Goal: Transaction & Acquisition: Obtain resource

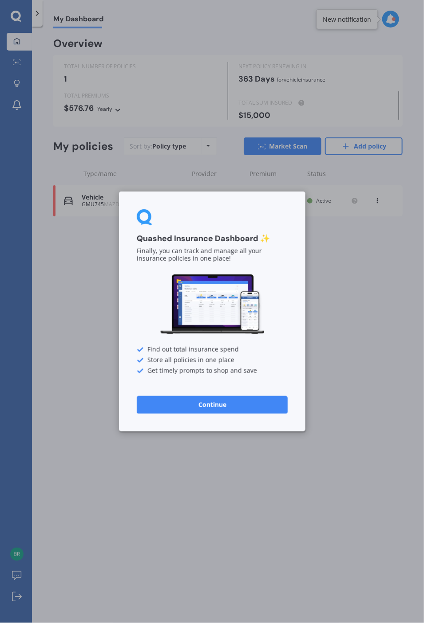
click at [223, 403] on button "Continue" at bounding box center [212, 405] width 151 height 18
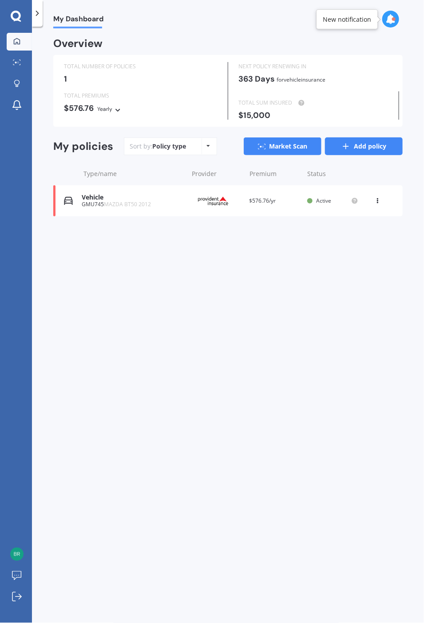
click at [371, 146] on link "Add policy" at bounding box center [364, 146] width 78 height 18
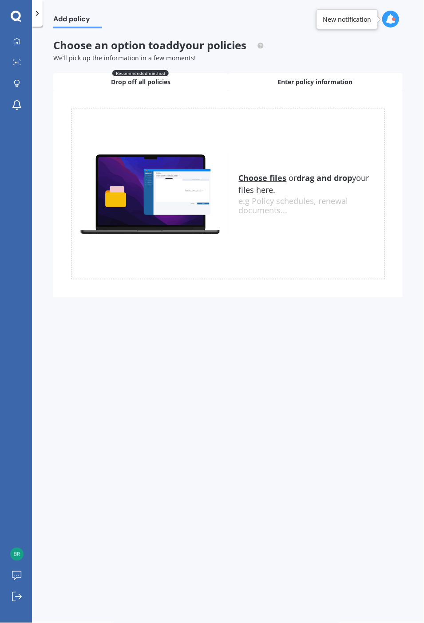
click at [283, 81] on span "Enter policy information" at bounding box center [315, 82] width 75 height 9
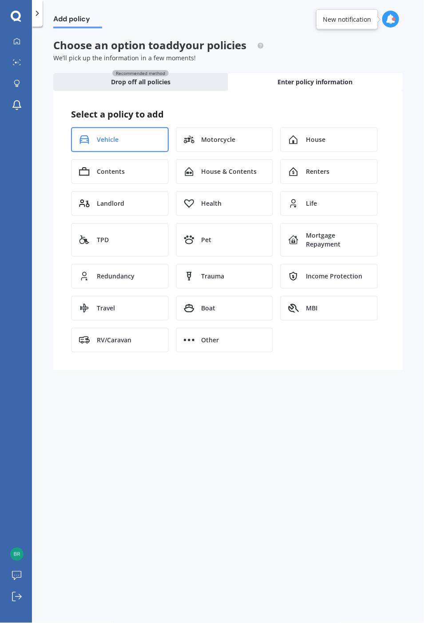
click at [107, 135] on span "Vehicle" at bounding box center [108, 139] width 22 height 9
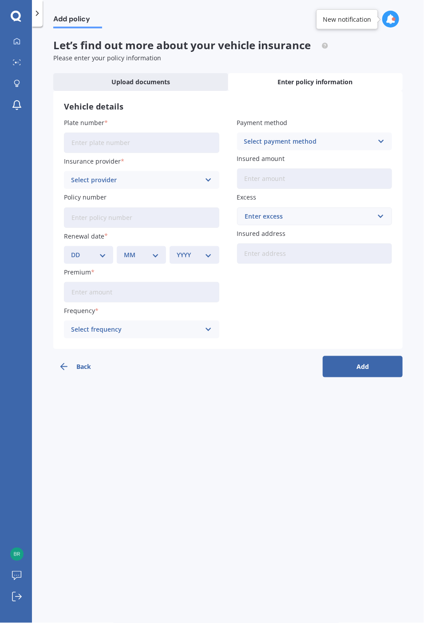
click at [104, 138] on input "Plate number" at bounding box center [141, 143] width 155 height 20
type input "LYT739"
click at [173, 181] on div "Select provider" at bounding box center [136, 180] width 130 height 10
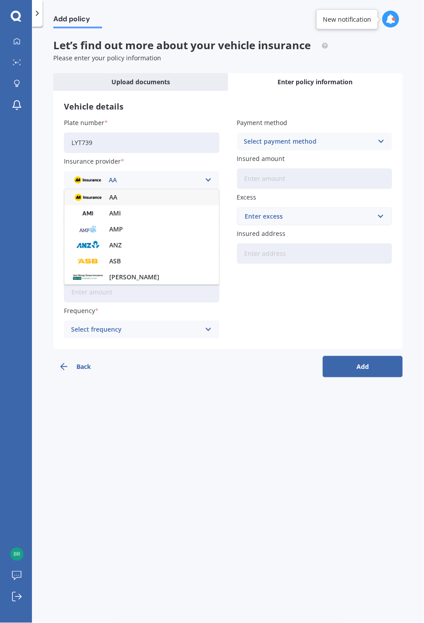
click at [242, 25] on div "Add policy" at bounding box center [228, 14] width 392 height 28
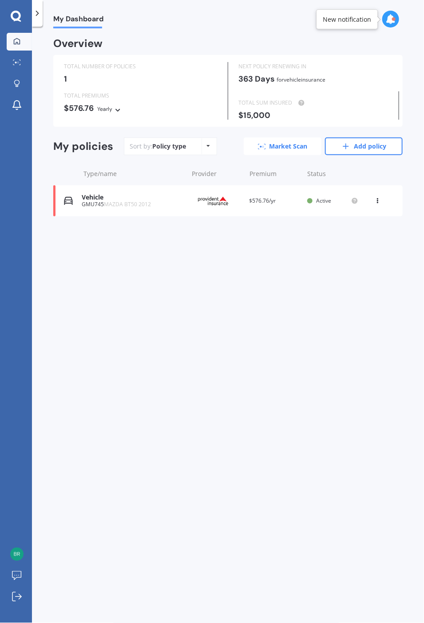
click at [284, 144] on link "Market Scan" at bounding box center [283, 146] width 78 height 18
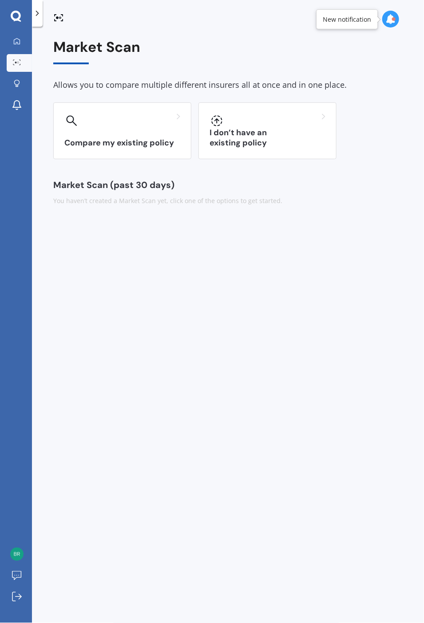
click at [284, 144] on h3 "I don’t have an existing policy" at bounding box center [267, 138] width 116 height 20
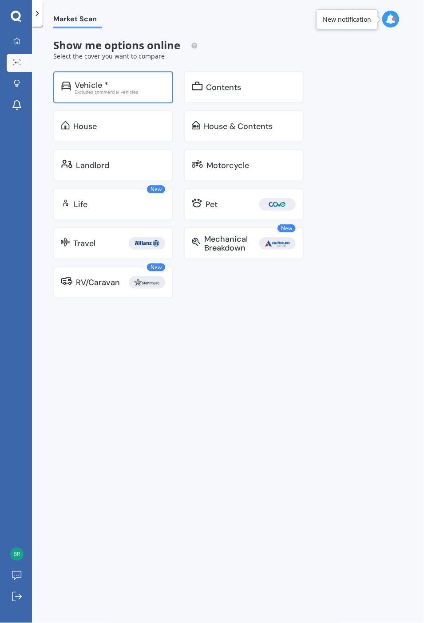
click at [85, 81] on div "Vehicle *" at bounding box center [92, 85] width 34 height 9
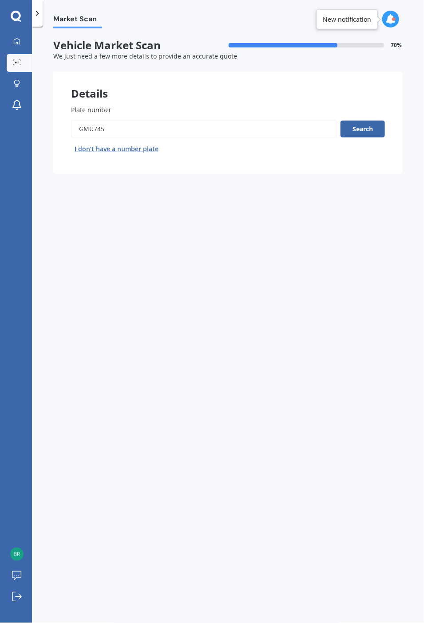
drag, startPoint x: 106, startPoint y: 128, endPoint x: 10, endPoint y: 122, distance: 96.0
click at [10, 122] on div "My Dashboard Market Scan Explore insurance Notifications [PERSON_NAME] Submit f…" at bounding box center [212, 311] width 424 height 623
type input "LYT739"
click at [368, 131] on button "Search" at bounding box center [362, 129] width 44 height 17
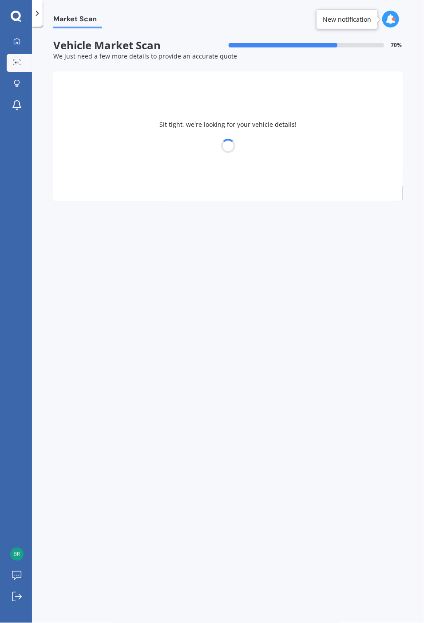
select select "VOLVO"
select select "XC40"
select select "19"
select select "03"
select select "1970"
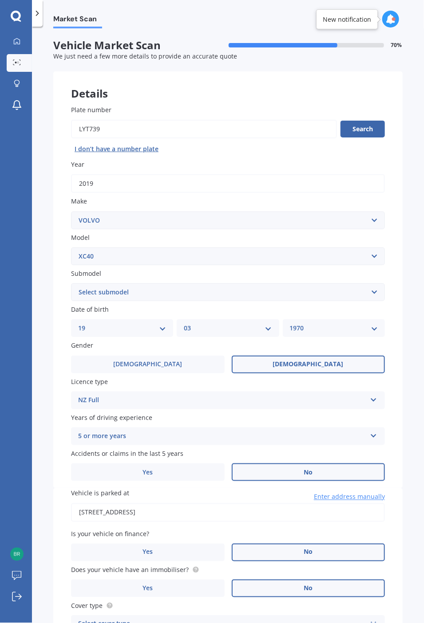
click at [159, 293] on select "Select submodel B4 ULTIMATE DARK 2.0 T4 Inscription Wagon 5dr Spts Auto 8sp AWD…" at bounding box center [228, 292] width 314 height 18
select select "T5 R-DESIGN WAGON 5DR SPTS AUTO 8SP AWD 2.0T"
click at [71, 283] on select "Select submodel B4 ULTIMATE DARK 2.0 T4 Inscription Wagon 5dr Spts Auto 8sp AWD…" at bounding box center [228, 292] width 314 height 18
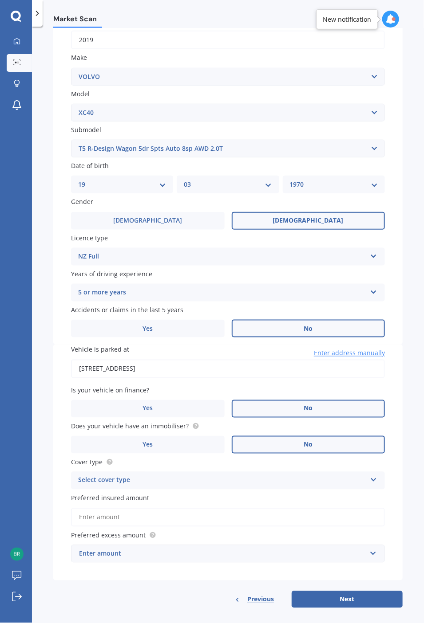
scroll to position [148, 0]
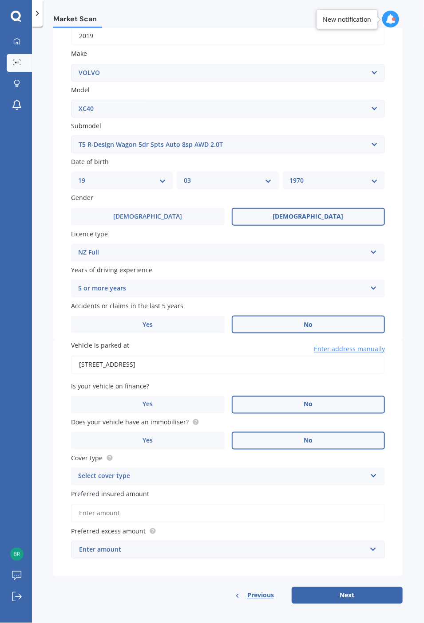
click at [94, 472] on div "Select cover type" at bounding box center [222, 476] width 288 height 11
click at [114, 490] on span "Comprehensive" at bounding box center [102, 494] width 47 height 8
click at [106, 508] on input "Preferred insured amount" at bounding box center [228, 513] width 314 height 19
click at [129, 511] on input "Preferred insured amount" at bounding box center [228, 513] width 314 height 19
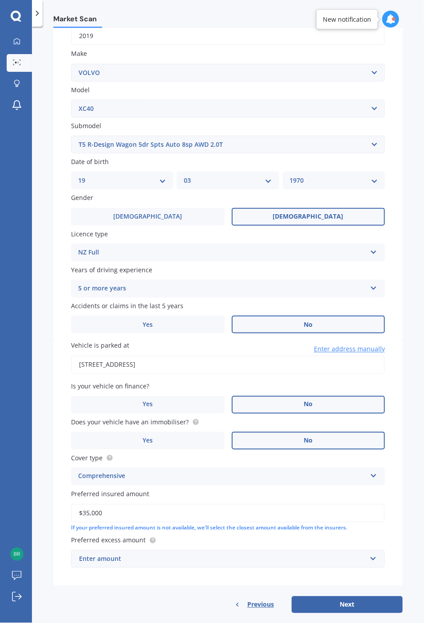
type input "$35,000"
click at [174, 556] on div "Enter amount" at bounding box center [222, 559] width 287 height 10
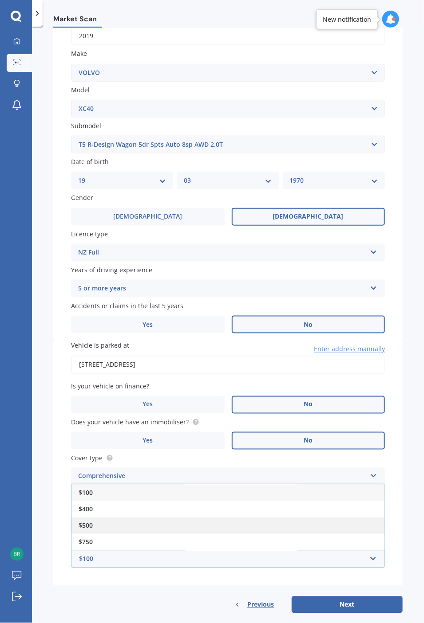
click at [102, 520] on div "$500" at bounding box center [227, 526] width 313 height 16
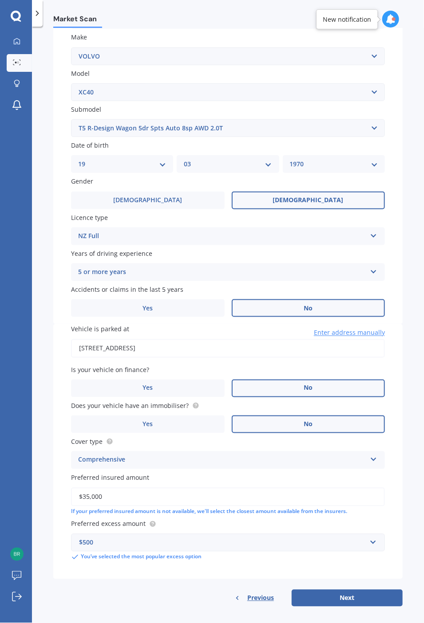
scroll to position [167, 0]
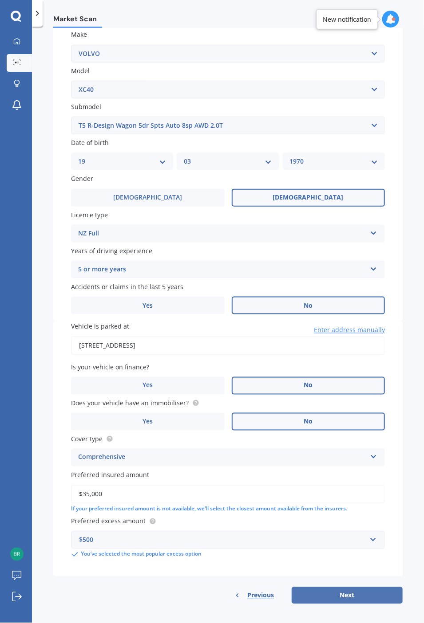
click at [352, 591] on button "Next" at bounding box center [346, 595] width 111 height 17
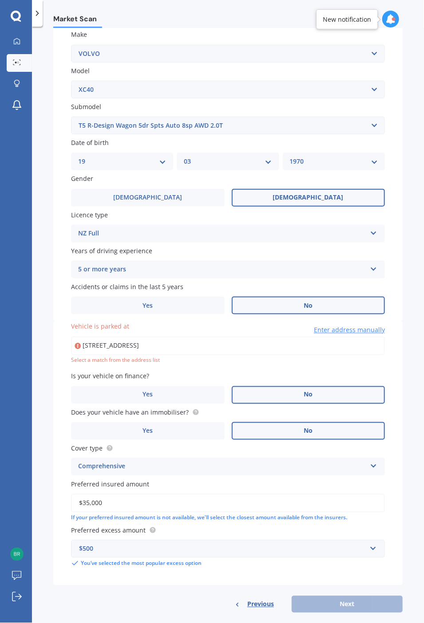
type input "[STREET_ADDRESS]"
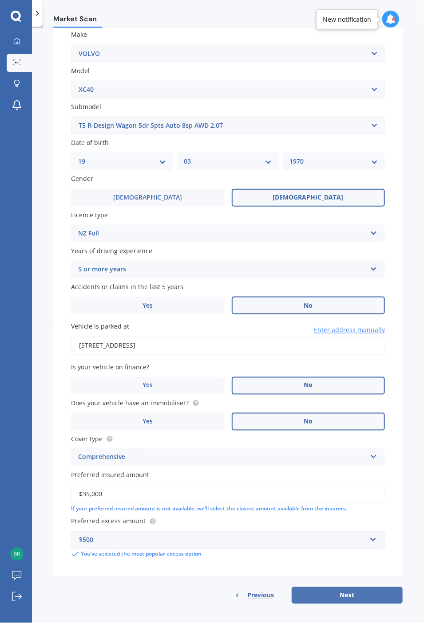
click at [347, 591] on button "Next" at bounding box center [346, 595] width 111 height 17
select select "19"
select select "03"
select select "1970"
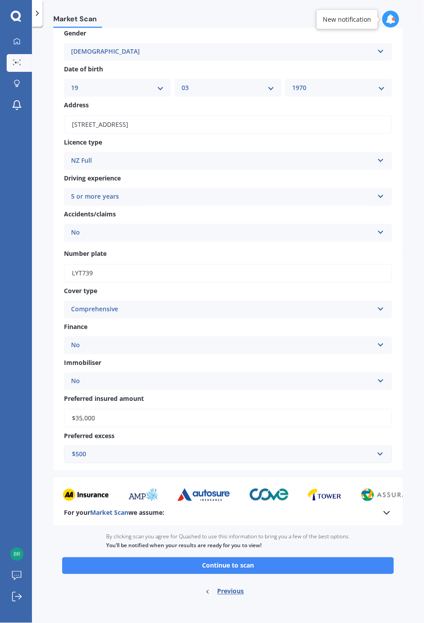
scroll to position [52, 0]
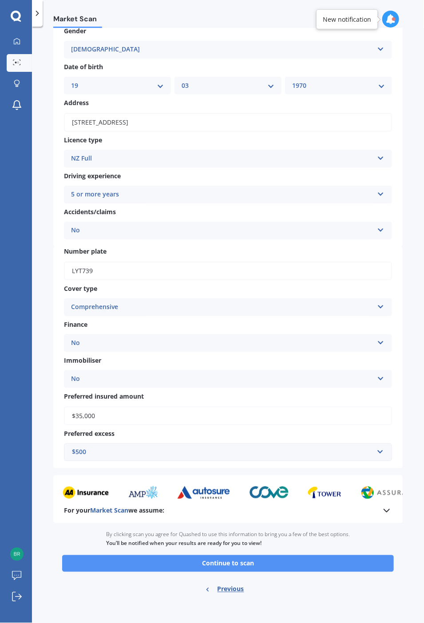
click at [223, 558] on button "Continue to scan" at bounding box center [227, 563] width 331 height 17
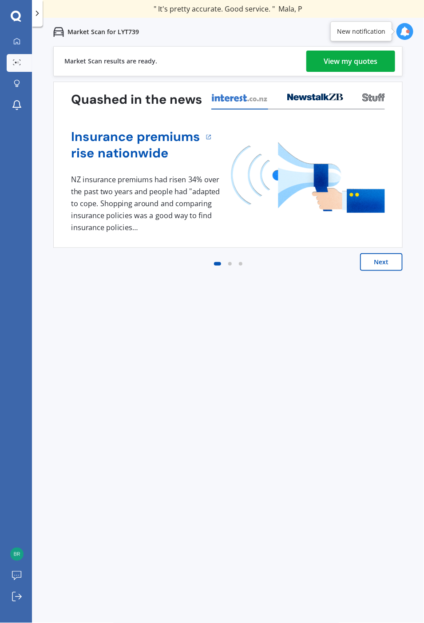
click at [349, 63] on div "View my quotes" at bounding box center [351, 61] width 54 height 21
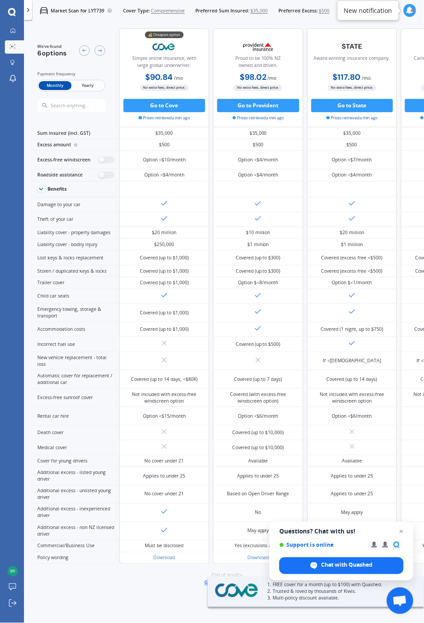
click at [86, 86] on span "Yearly" at bounding box center [87, 85] width 32 height 9
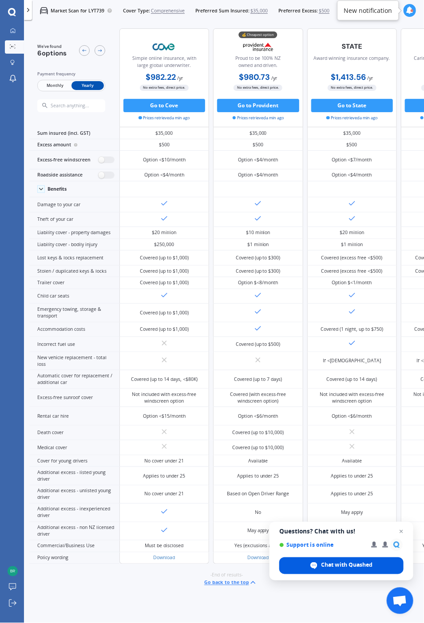
click at [333, 569] on span "Chat with Quashed" at bounding box center [346, 566] width 51 height 8
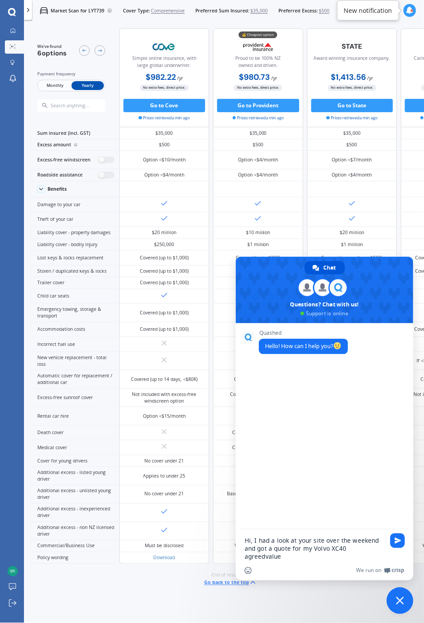
click at [367, 550] on textarea "Hi, I had a look at your site over the weekend and got a quote for my Volvo XC4…" at bounding box center [314, 549] width 140 height 24
click at [385, 548] on textarea "Hi, I had a look at your site over the weekend and got a quote for my Volvo XC4…" at bounding box center [314, 549] width 140 height 24
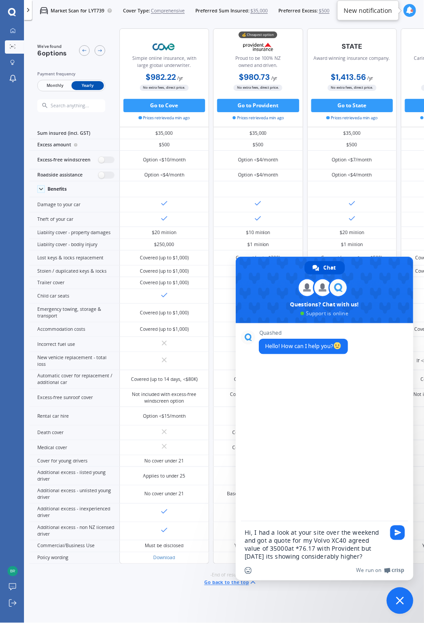
click at [277, 547] on textarea "Hi, I had a look at your site over the weekend and got a quote for my Volvo XC4…" at bounding box center [314, 545] width 140 height 32
click at [268, 548] on textarea "Hi, I had a look at your site over the weekend and got a quote for my Volvo XC4…" at bounding box center [314, 545] width 140 height 32
click at [279, 548] on textarea "Hi, I had a look at your site over the weekend and got a quote for my Volvo XC4…" at bounding box center [314, 545] width 140 height 32
click at [302, 545] on textarea "Hi, I had a look at your site over the weekend and got a quote for my Volvo XC4…" at bounding box center [314, 545] width 140 height 32
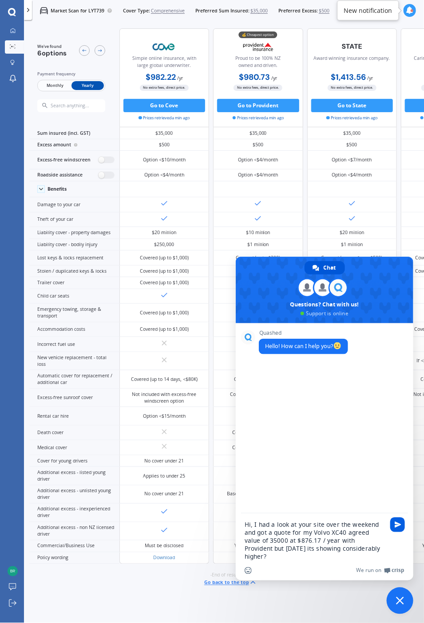
type textarea "Hi, I had a look at your site over the weekend and got a quote for my Volvo XC4…"
click at [398, 525] on span "Send" at bounding box center [397, 525] width 7 height 7
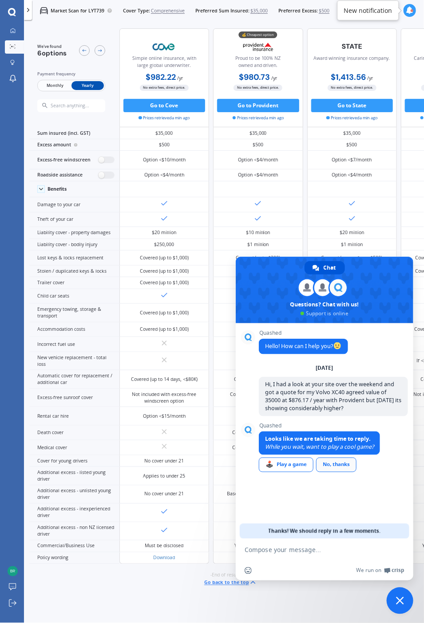
click at [342, 467] on div "No, thanks" at bounding box center [336, 465] width 40 height 15
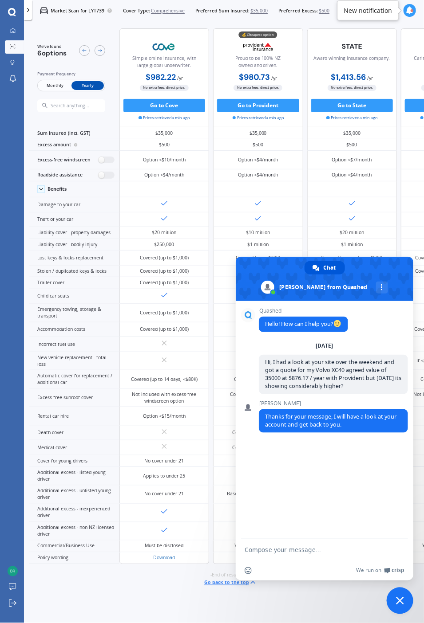
click at [321, 515] on div "Quashed Hello! How can I help you? [DATE] Hi, I had a look at your site over th…" at bounding box center [324, 420] width 177 height 238
click at [318, 507] on div "Quashed Hello! How can I help you? [DATE] Hi, I had a look at your site over th…" at bounding box center [324, 420] width 177 height 238
click at [357, 263] on span at bounding box center [324, 279] width 177 height 44
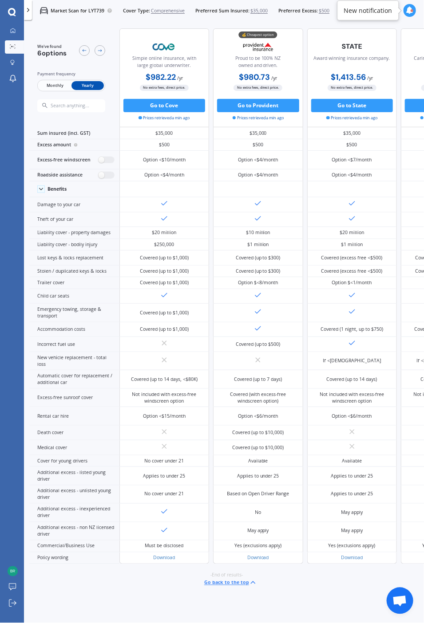
click at [399, 599] on span "Open chat" at bounding box center [399, 602] width 15 height 12
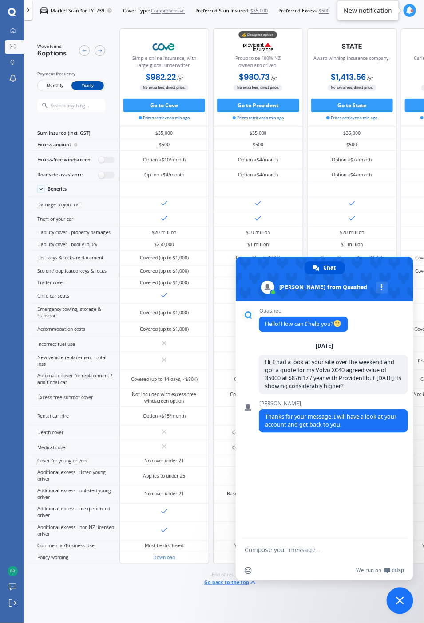
click at [284, 547] on textarea "Compose your message..." at bounding box center [314, 550] width 140 height 8
click at [249, 549] on textarea "HI, are you still there?" at bounding box center [314, 550] width 140 height 8
type textarea "Hi, are you still there?"
click at [399, 547] on span "Send" at bounding box center [397, 550] width 7 height 7
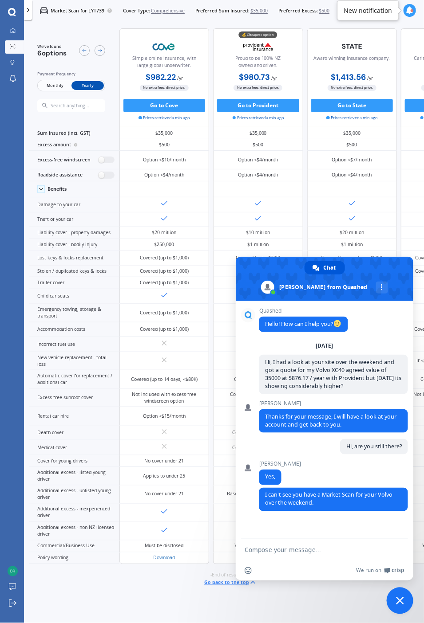
click at [279, 550] on textarea "Compose your message..." at bounding box center [314, 550] width 140 height 8
click at [315, 546] on textarea "I did 2, one for my Volvo and 1 for my Mazda BT50" at bounding box center [314, 553] width 140 height 16
click at [282, 555] on textarea "I did 2, one for my Volvo XC40 and 1 for my Mazda BT50" at bounding box center [314, 553] width 140 height 16
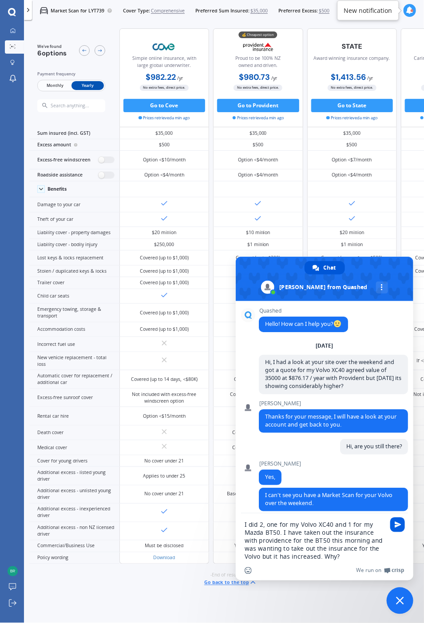
type textarea "I did 2, one for my Volvo XC40 and 1 for my Mazda BT50. I have taken out the in…"
click at [397, 522] on span "Send" at bounding box center [397, 525] width 7 height 7
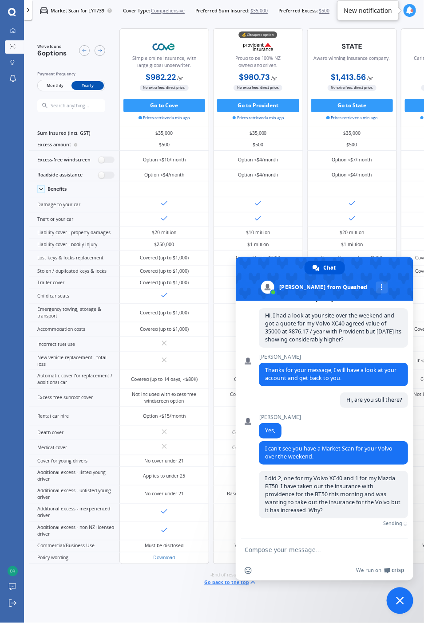
scroll to position [42, 0]
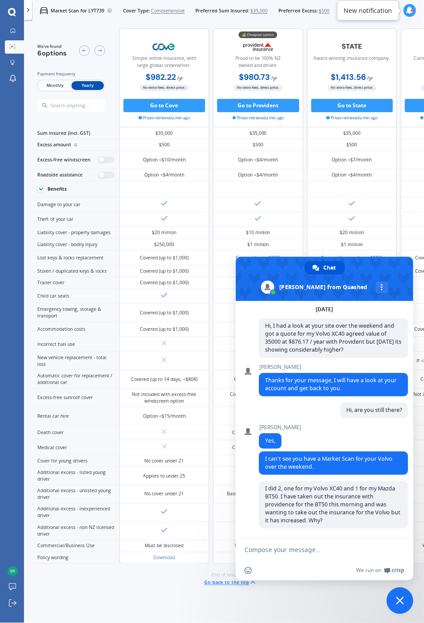
click at [281, 548] on textarea "Compose your message..." at bounding box center [314, 550] width 140 height 8
click at [295, 551] on textarea "Compose your message..." at bounding box center [314, 550] width 140 height 8
click at [325, 549] on textarea "Compose your message..." at bounding box center [314, 550] width 140 height 8
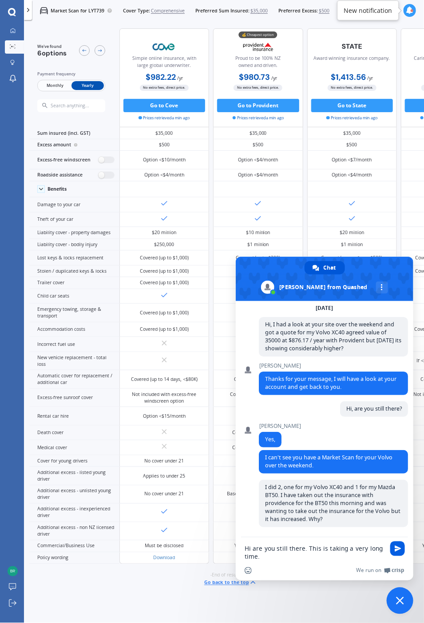
type textarea "Hi are you still there. This is taking a very long time."
click at [397, 548] on span "Send" at bounding box center [397, 549] width 7 height 7
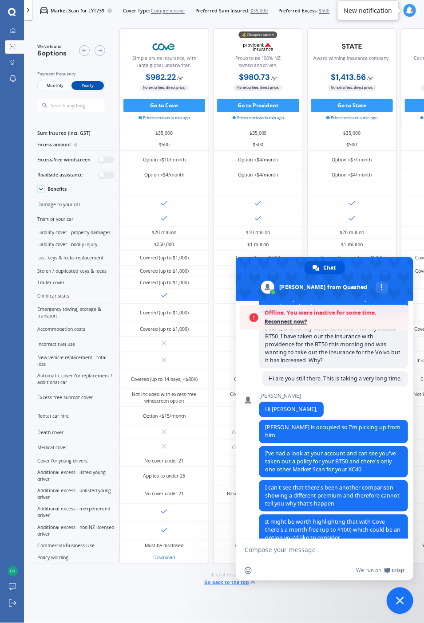
scroll to position [225, 0]
